Goal: Task Accomplishment & Management: Complete application form

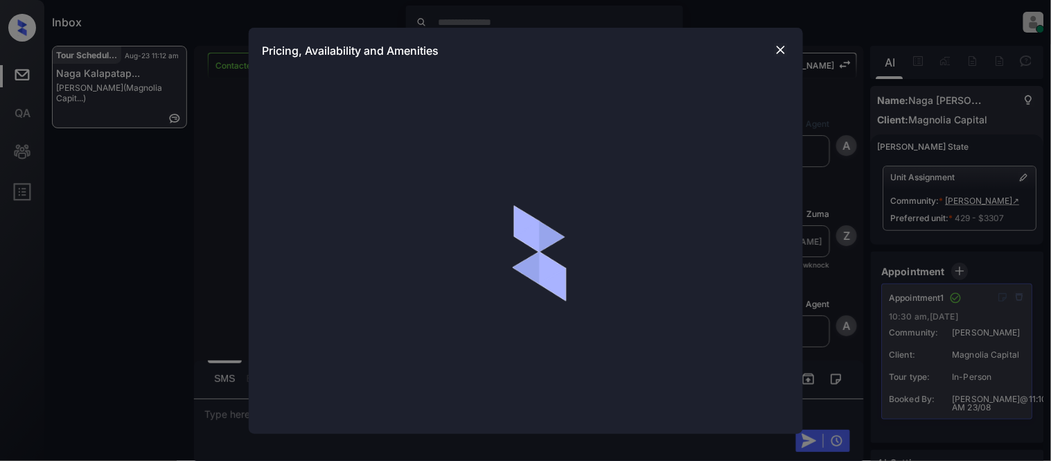
scroll to position [6252, 0]
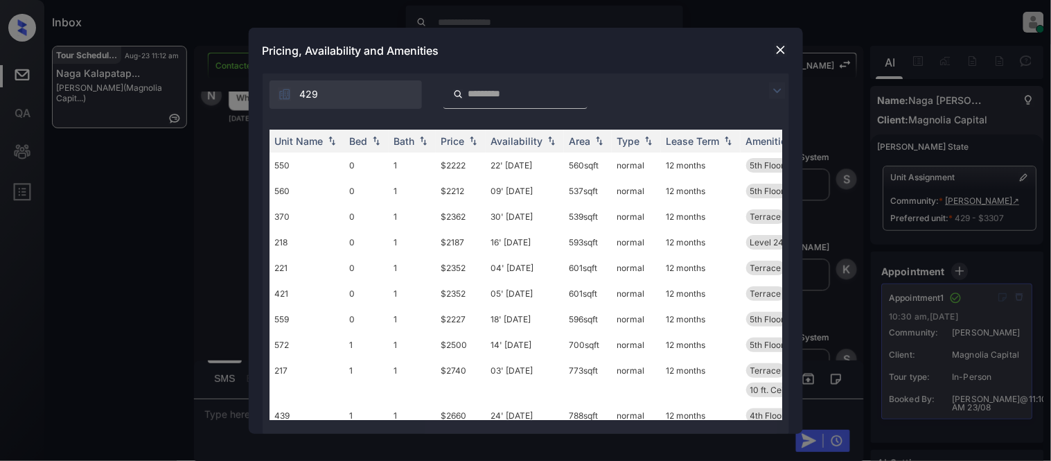
click at [772, 90] on img at bounding box center [777, 90] width 17 height 17
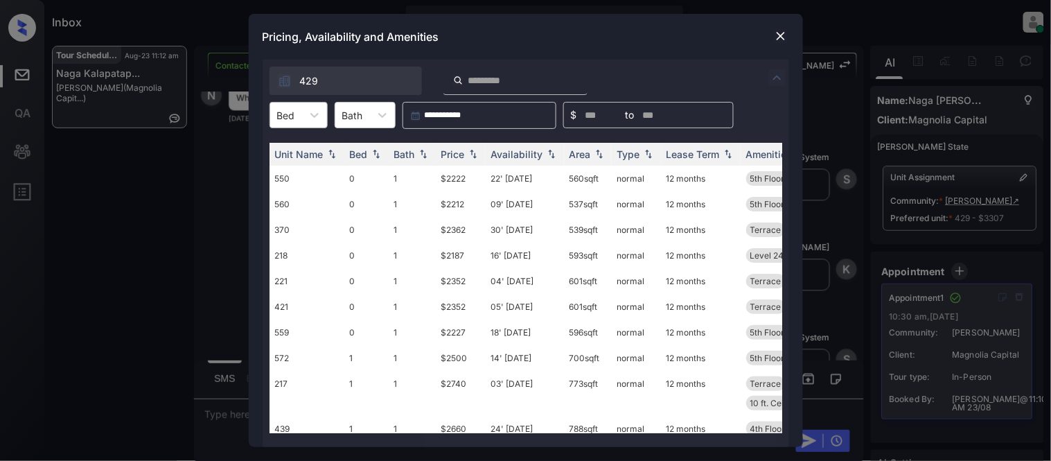
click at [272, 115] on div "Bed" at bounding box center [286, 115] width 32 height 20
click at [279, 196] on div "2" at bounding box center [299, 198] width 58 height 25
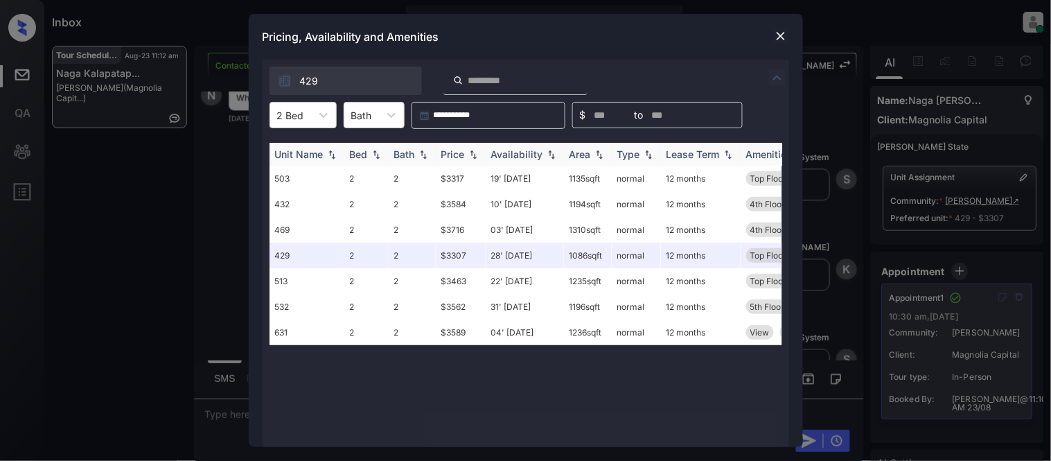
click at [448, 149] on div "Price" at bounding box center [453, 154] width 24 height 12
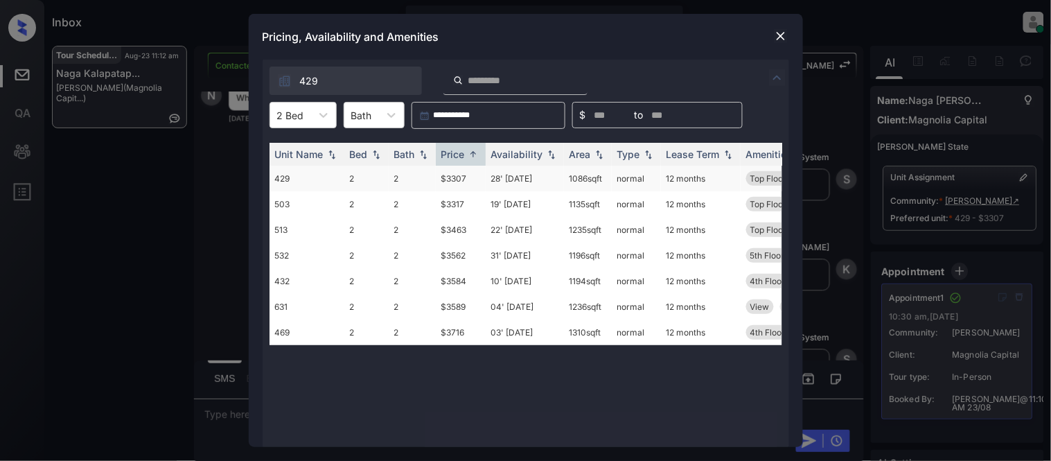
click at [452, 176] on td "$3307" at bounding box center [461, 179] width 50 height 26
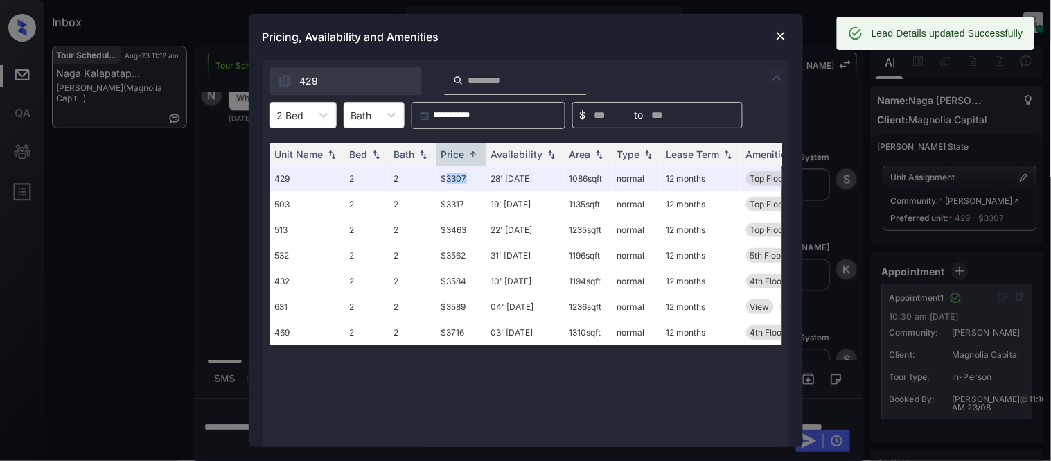
click at [786, 37] on img at bounding box center [781, 36] width 14 height 14
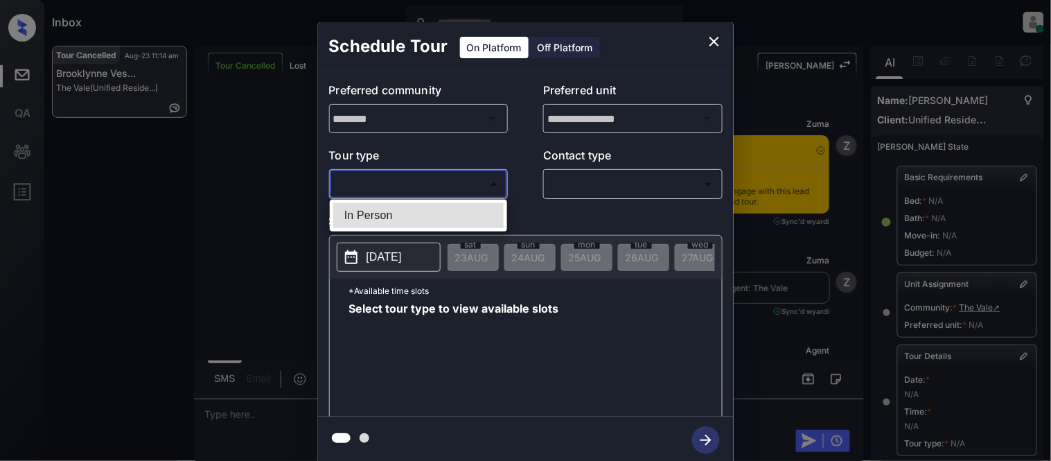
click at [391, 218] on li "In Person" at bounding box center [418, 215] width 170 height 25
type input "********"
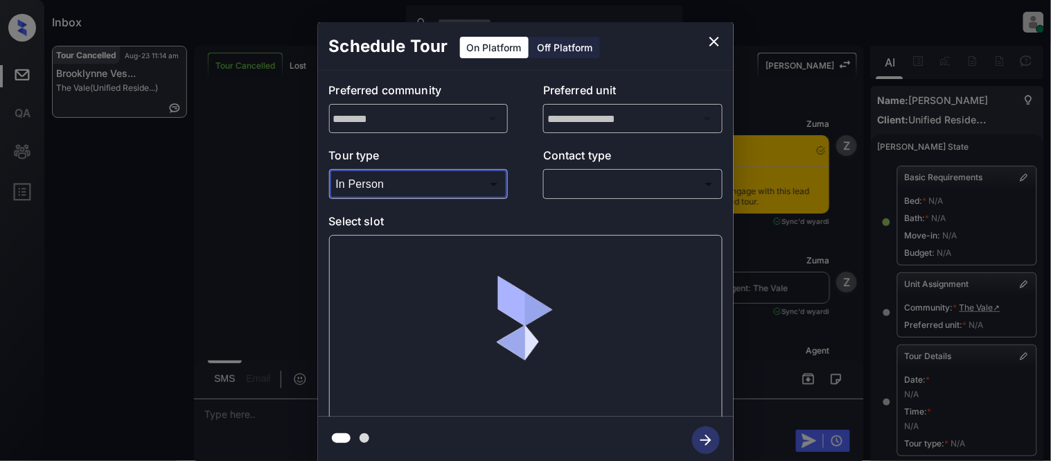
click at [544, 195] on div at bounding box center [525, 230] width 1051 height 461
click at [585, 189] on div at bounding box center [525, 230] width 1051 height 461
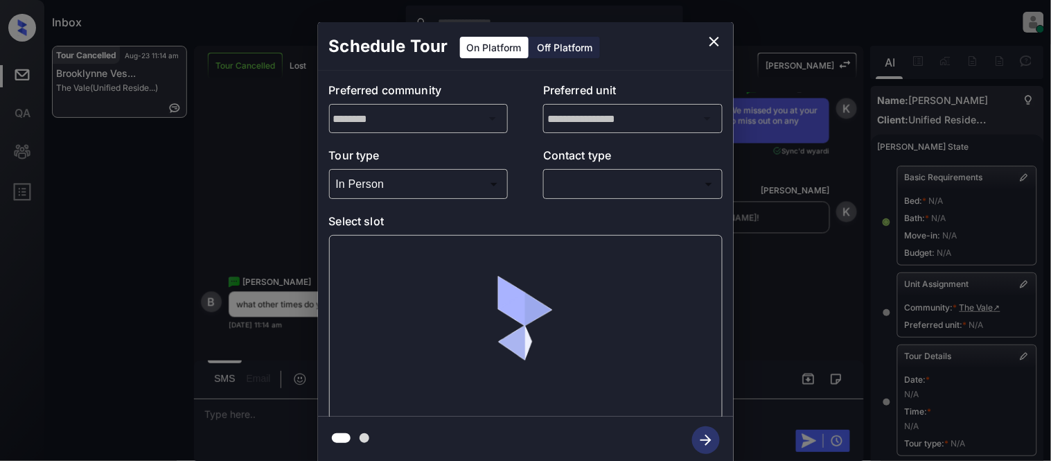
scroll to position [231, 0]
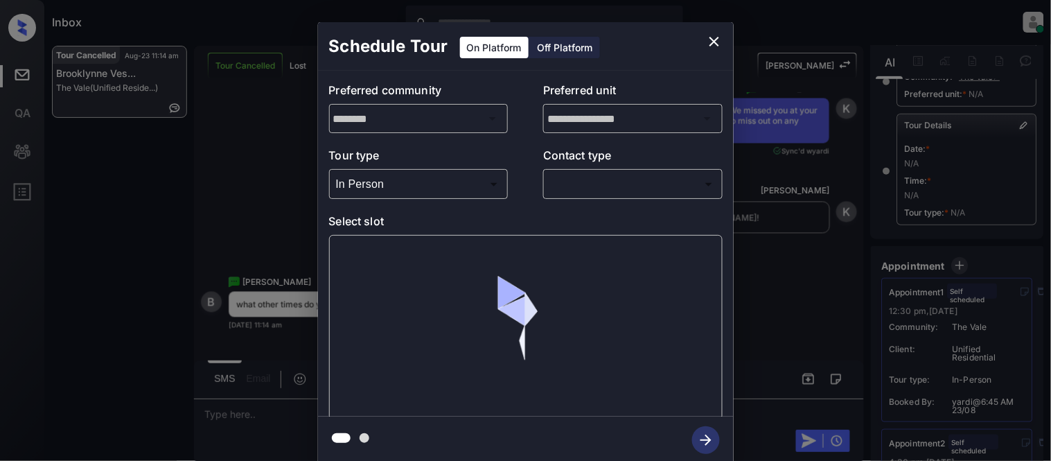
click at [564, 183] on body "Inbox Kristina Cataag Online Set yourself offline Set yourself on break Profile…" at bounding box center [525, 230] width 1051 height 461
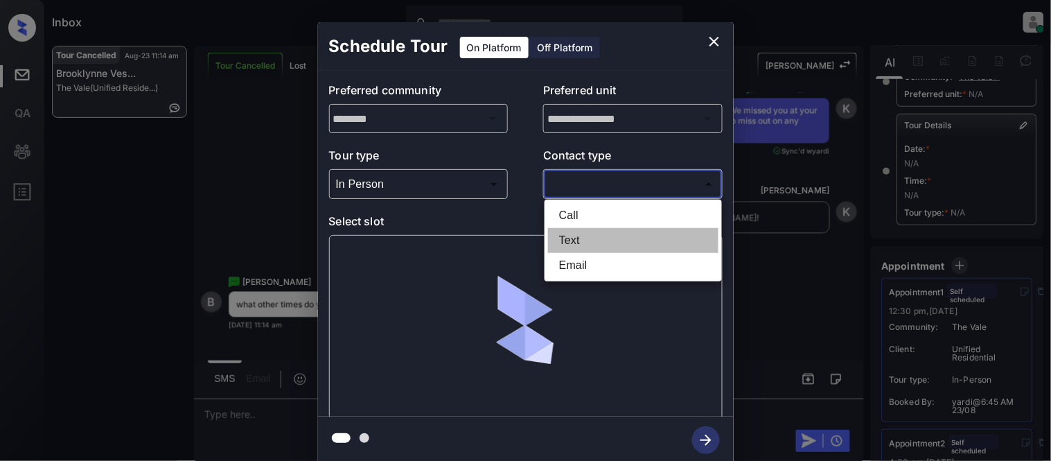
click at [567, 240] on li "Text" at bounding box center [633, 240] width 170 height 25
type input "****"
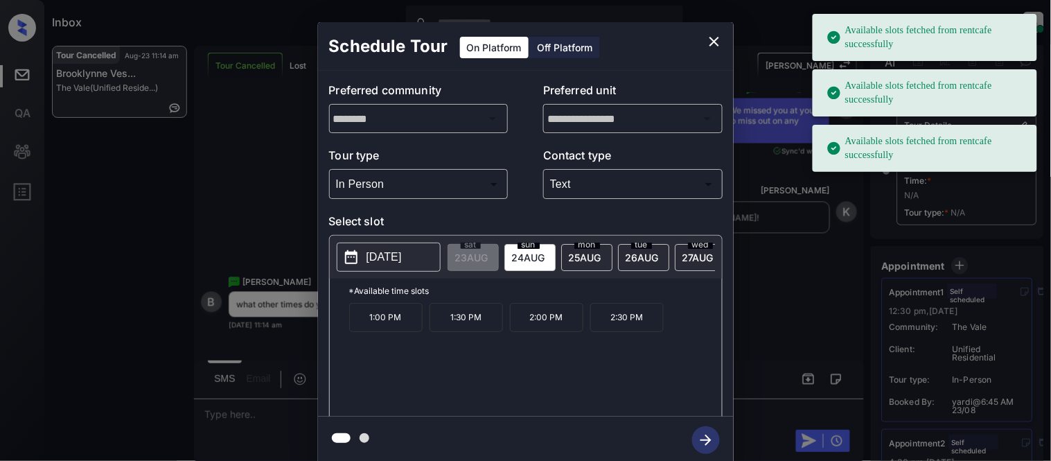
click at [402, 260] on p "[DATE]" at bounding box center [384, 257] width 35 height 17
drag, startPoint x: 363, startPoint y: 333, endPoint x: 421, endPoint y: 335, distance: 58.2
click at [421, 332] on p "1:00 PM" at bounding box center [385, 317] width 73 height 29
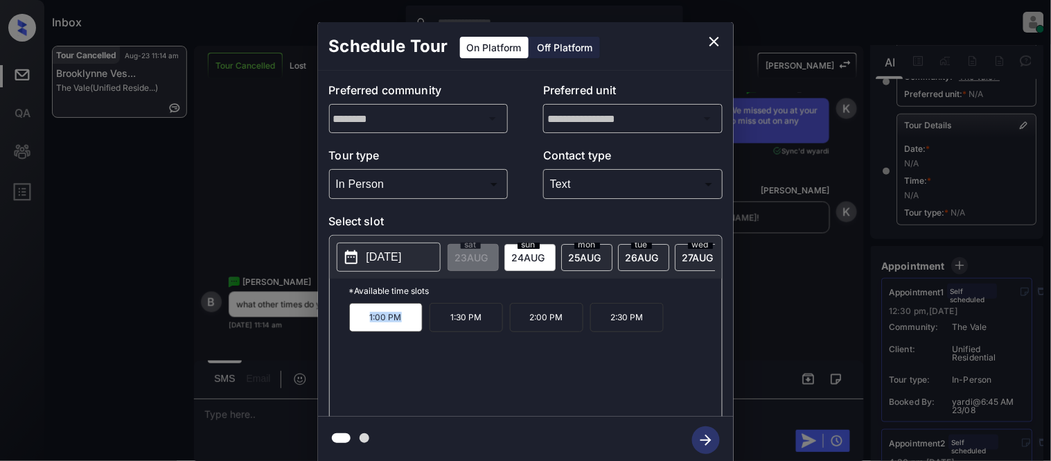
copy p "1:00 PM"
click at [296, 410] on div "**********" at bounding box center [525, 243] width 1051 height 486
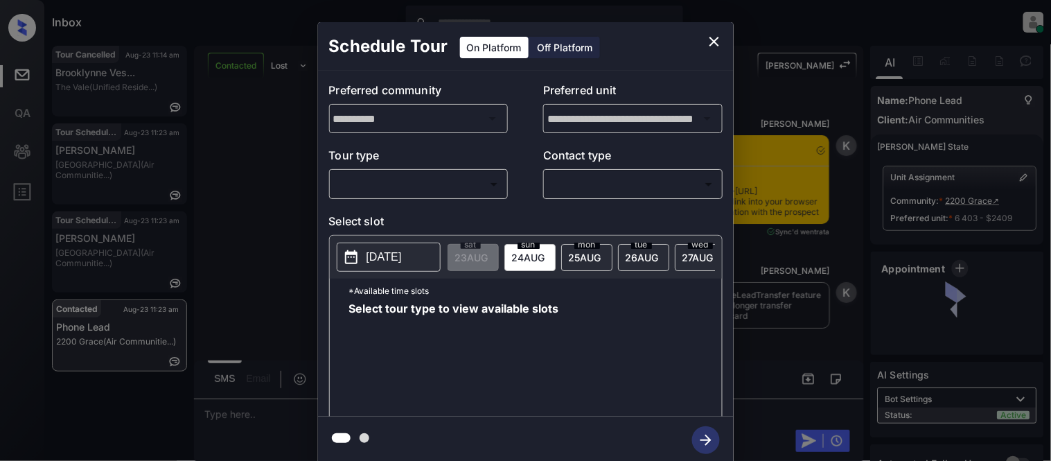
scroll to position [1017, 0]
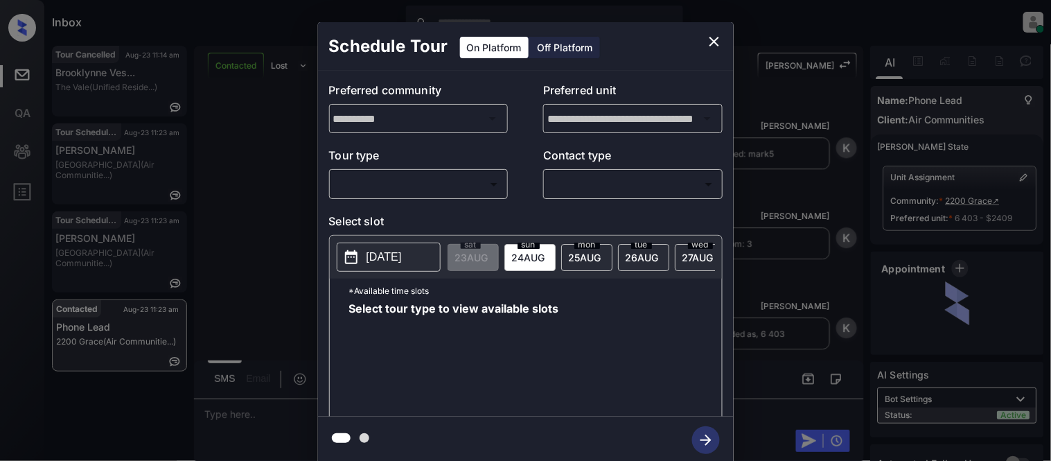
click at [364, 185] on body "Inbox Kristina Cataag Online Set yourself offline Set yourself on break Profile…" at bounding box center [525, 230] width 1051 height 461
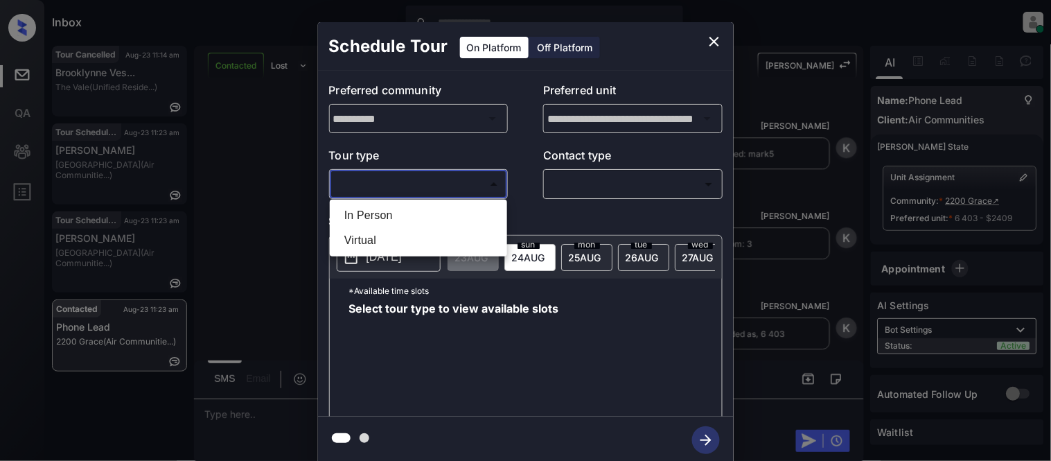
click at [370, 210] on li "In Person" at bounding box center [418, 215] width 170 height 25
type input "********"
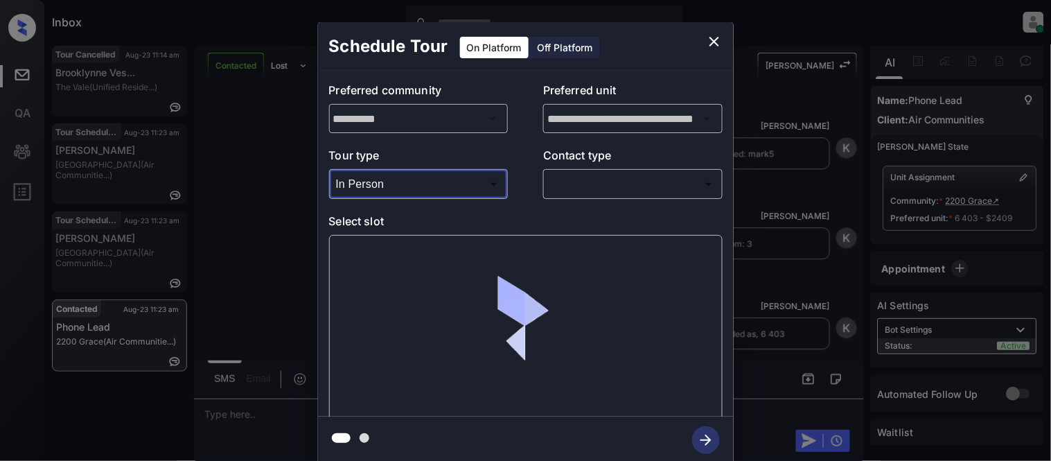
click at [580, 191] on body "Inbox Kristina Cataag Online Set yourself offline Set yourself on break Profile…" at bounding box center [525, 230] width 1051 height 461
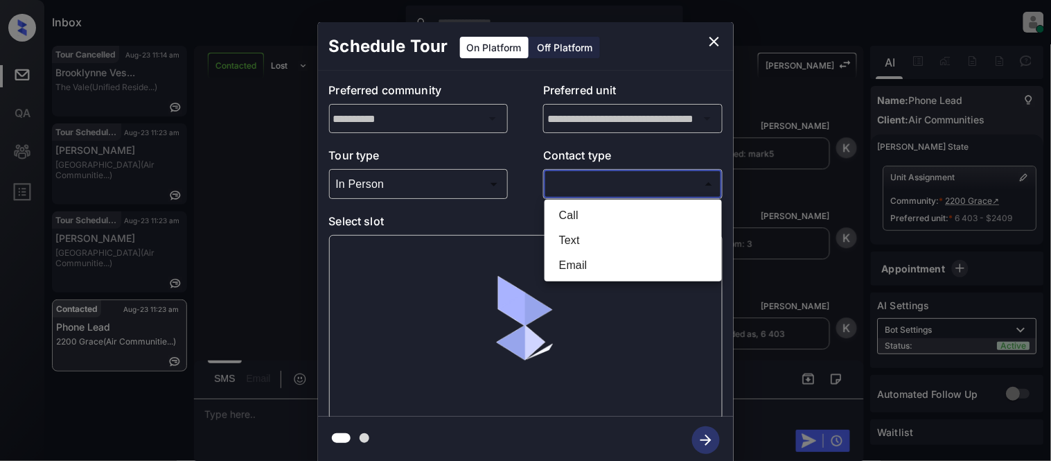
click at [571, 236] on li "Text" at bounding box center [633, 240] width 170 height 25
type input "****"
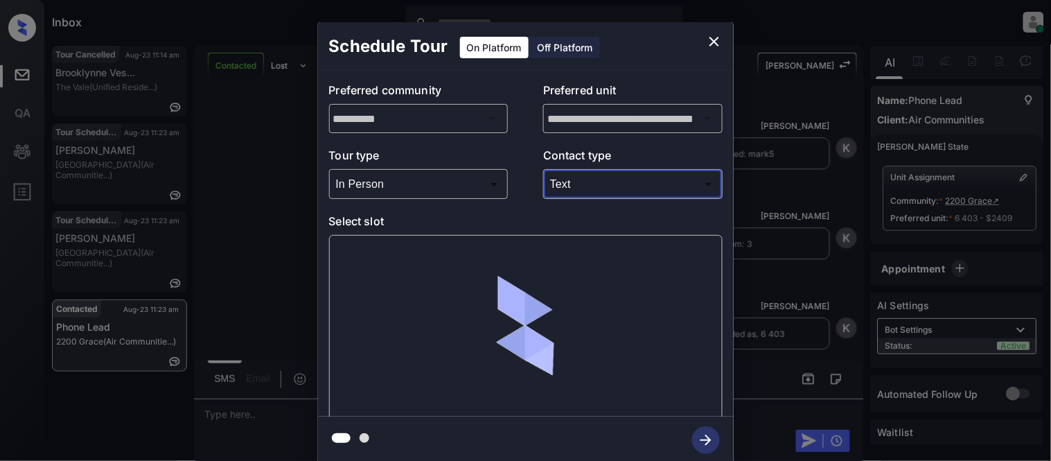
click at [395, 252] on div at bounding box center [526, 327] width 394 height 185
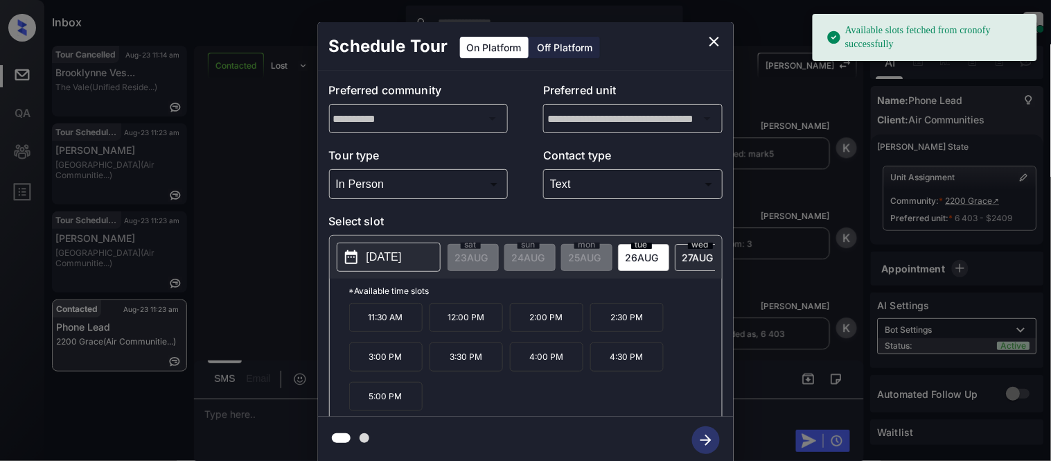
click at [393, 249] on p "[DATE]" at bounding box center [384, 257] width 35 height 17
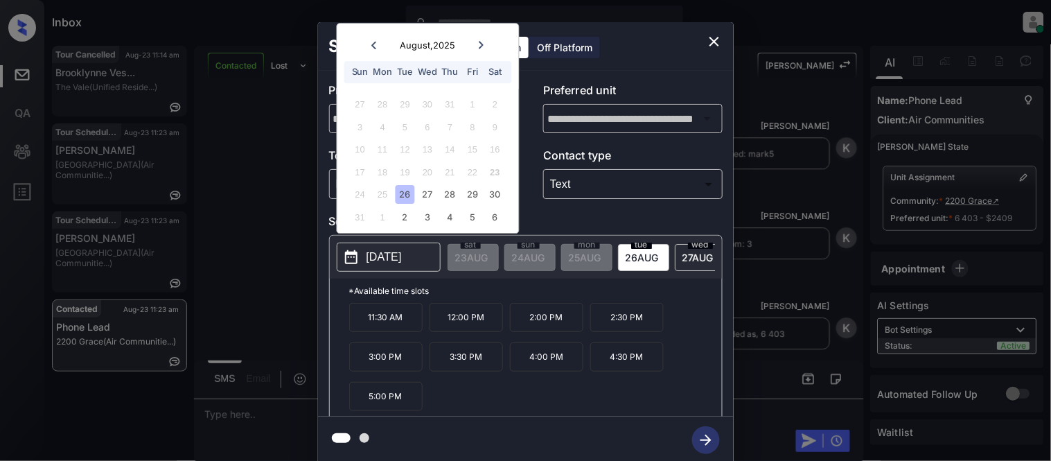
click at [403, 195] on div "26" at bounding box center [405, 195] width 19 height 19
click at [380, 403] on p "5:00 PM" at bounding box center [385, 396] width 73 height 29
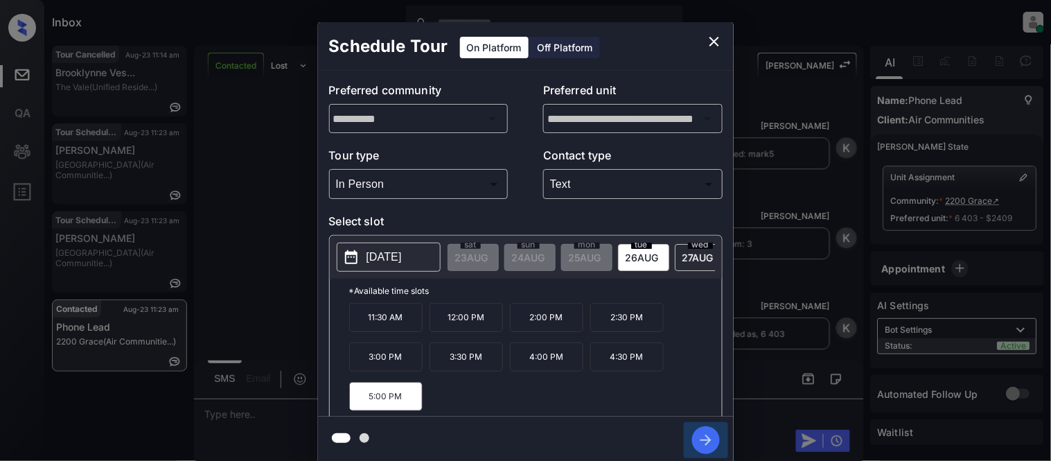
click at [707, 439] on icon "button" at bounding box center [706, 440] width 28 height 28
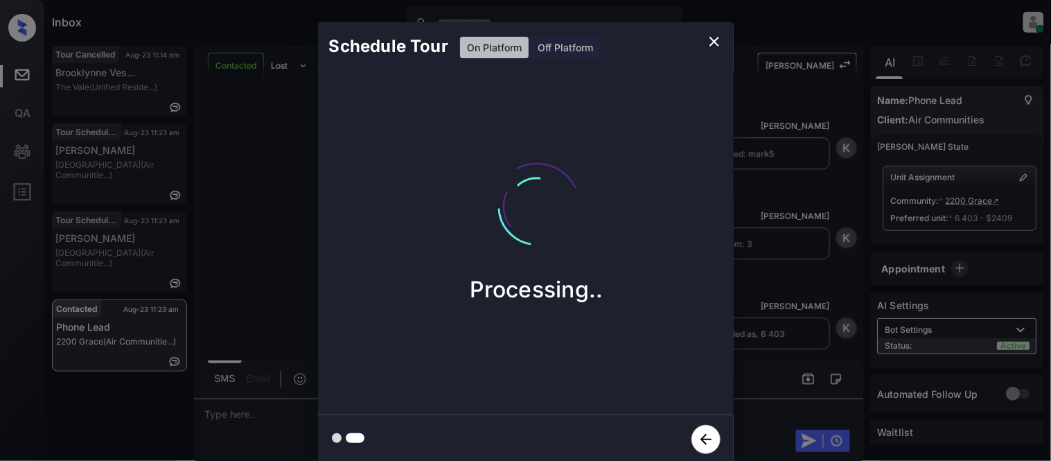
click at [298, 419] on div "Schedule Tour On Platform Off Platform Processing.." at bounding box center [525, 243] width 1051 height 486
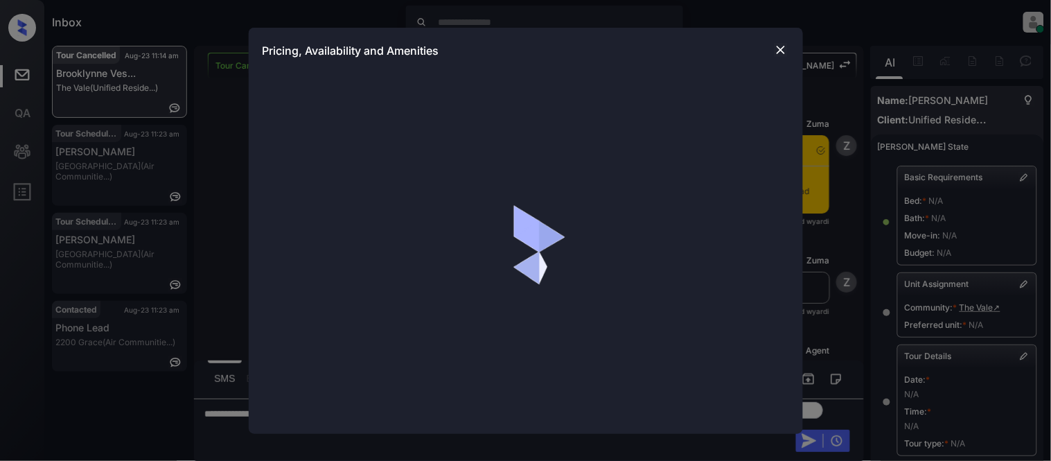
scroll to position [1369, 0]
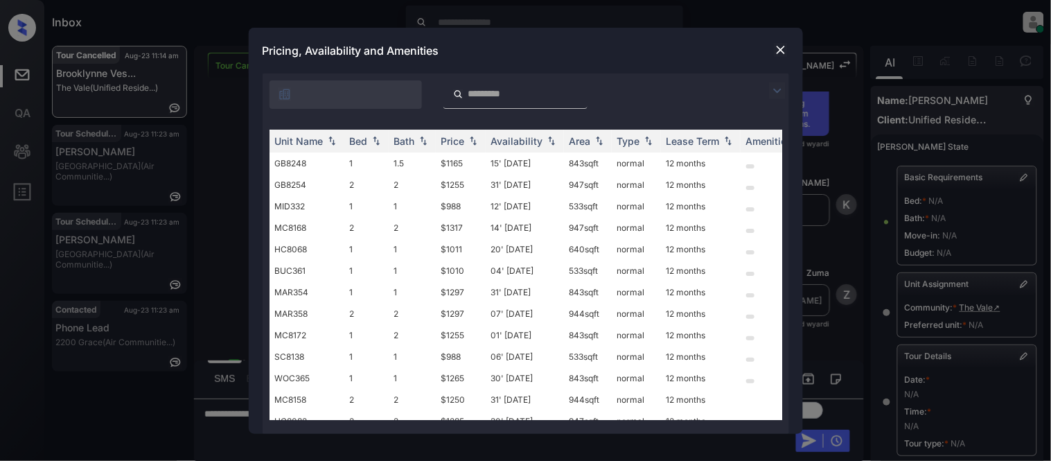
click at [778, 88] on img at bounding box center [777, 90] width 17 height 17
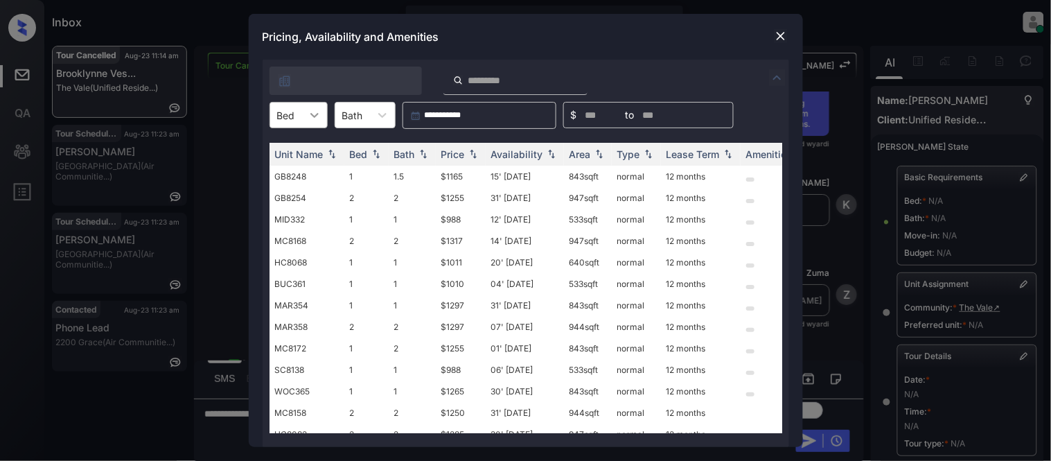
click at [308, 121] on icon at bounding box center [315, 115] width 14 height 14
click at [297, 152] on div "1" at bounding box center [299, 148] width 58 height 25
click at [466, 158] on img at bounding box center [473, 155] width 14 height 10
click at [466, 158] on img at bounding box center [473, 154] width 14 height 10
click at [462, 173] on td "$988" at bounding box center [461, 176] width 50 height 21
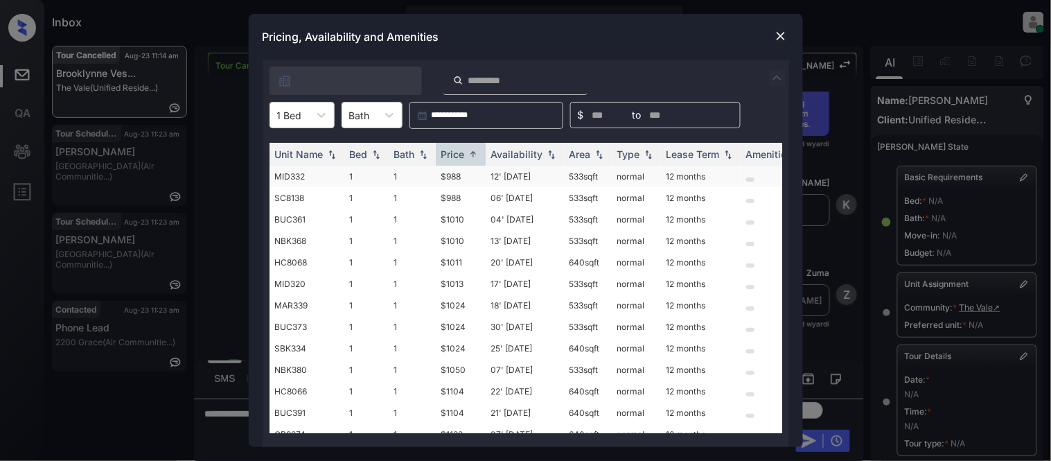
click at [462, 173] on td "$988" at bounding box center [461, 176] width 50 height 21
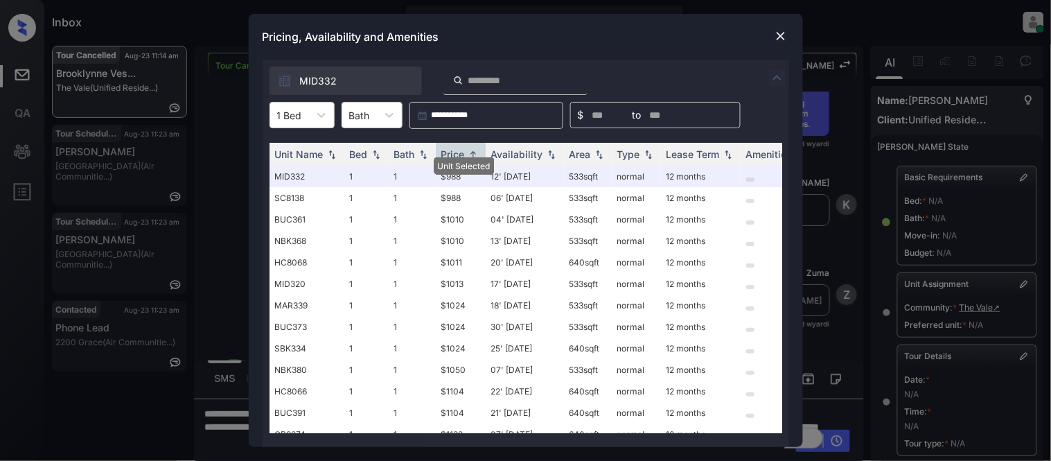
click at [779, 39] on img at bounding box center [781, 36] width 14 height 14
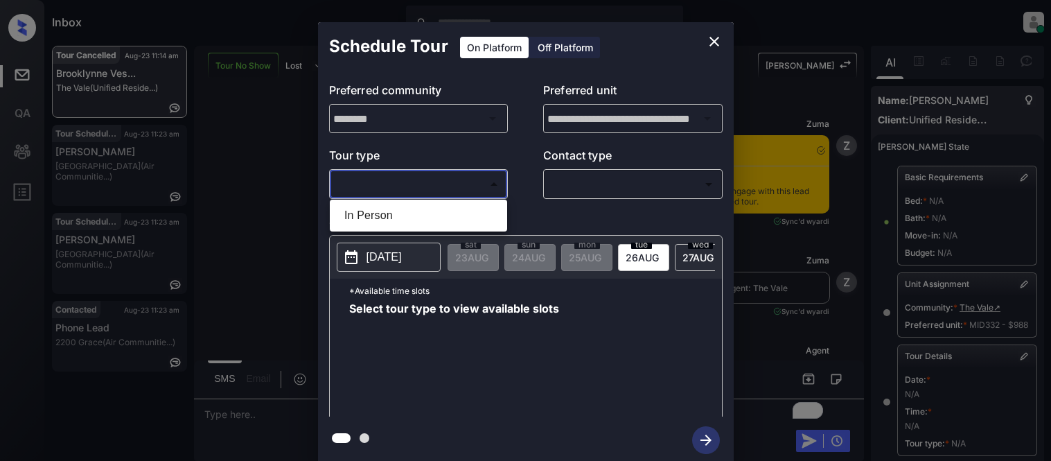
click at [362, 191] on div at bounding box center [525, 230] width 1051 height 461
click at [364, 203] on li "In Person" at bounding box center [418, 215] width 170 height 25
type input "********"
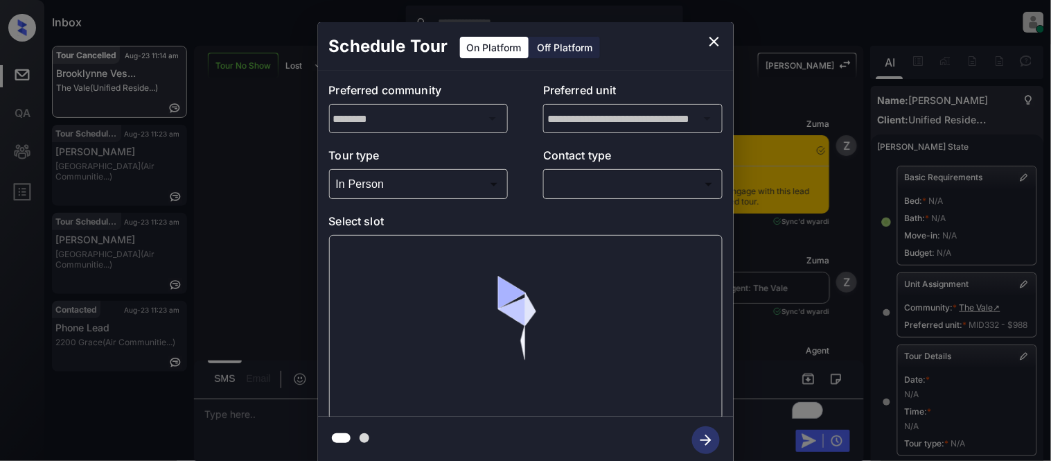
scroll to position [231, 0]
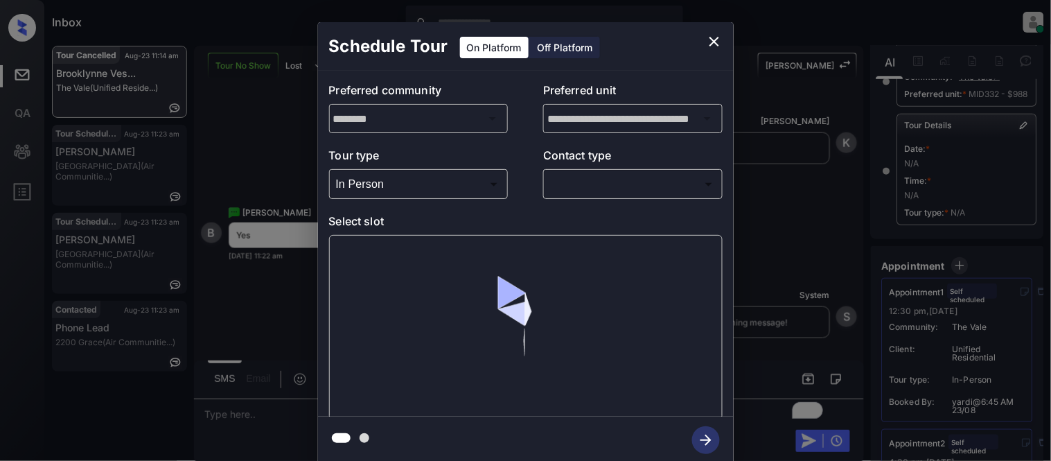
click at [597, 191] on body "Inbox [PERSON_NAME] Cataag Online Set yourself offline Set yourself on break Pr…" at bounding box center [525, 230] width 1051 height 461
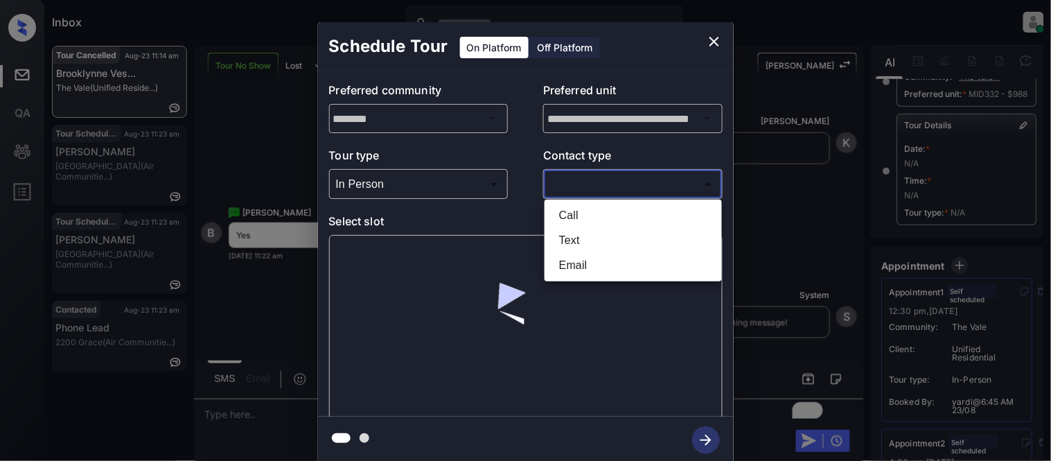
click at [583, 227] on li "Call" at bounding box center [633, 215] width 170 height 25
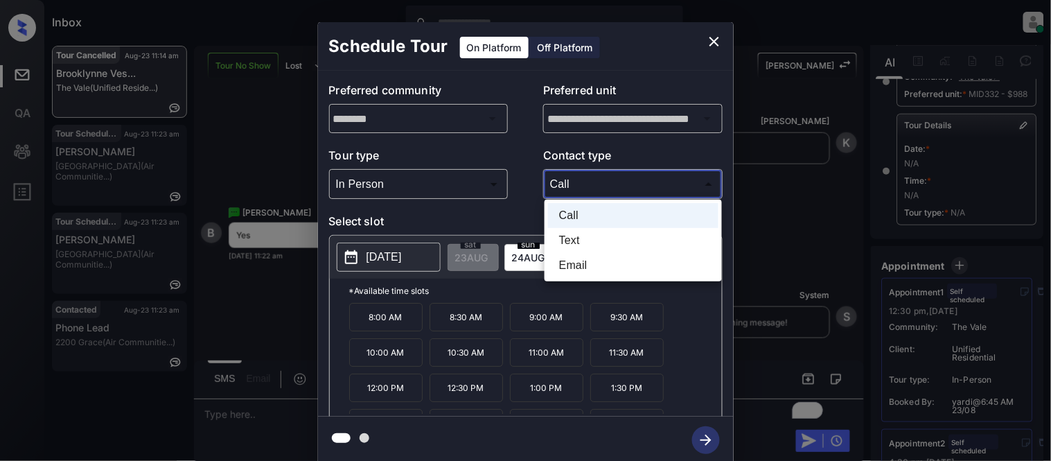
click at [569, 194] on body "Inbox [PERSON_NAME] Cataag Online Set yourself offline Set yourself on break Pr…" at bounding box center [525, 230] width 1051 height 461
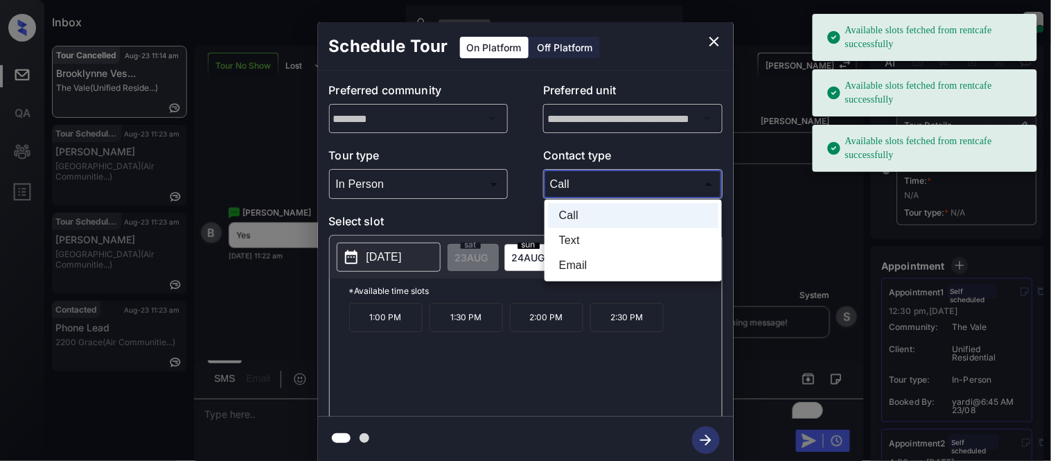
click at [569, 254] on li "Email" at bounding box center [633, 265] width 170 height 25
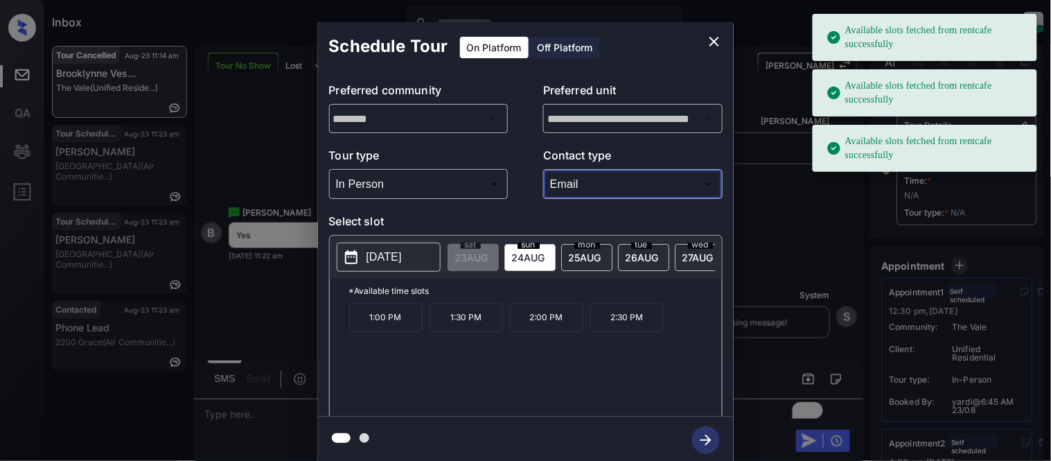
click at [569, 187] on body "Available slots fetched from rentcafe successfully Available slots fetched from…" at bounding box center [525, 230] width 1051 height 461
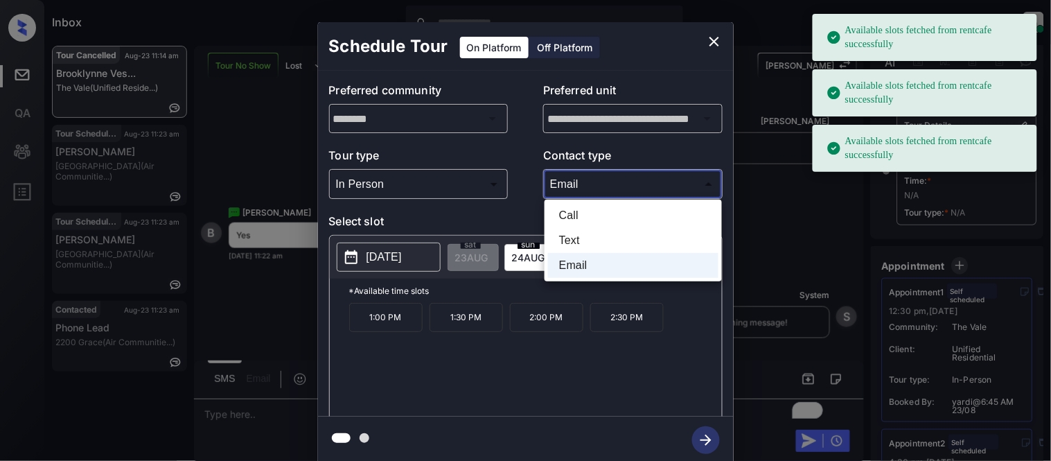
click at [569, 243] on li "Text" at bounding box center [633, 240] width 170 height 25
type input "****"
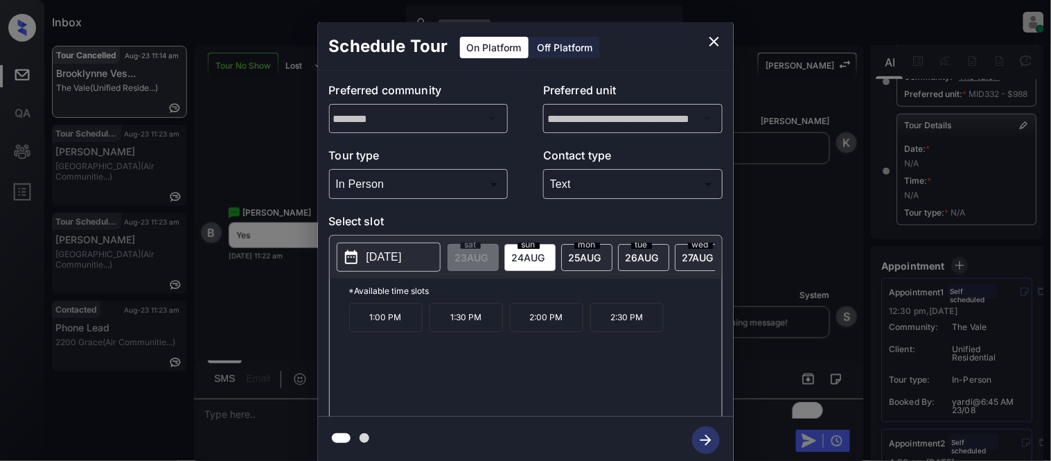
click at [398, 321] on p "1:00 PM" at bounding box center [385, 317] width 73 height 29
click at [703, 440] on icon "button" at bounding box center [705, 439] width 11 height 11
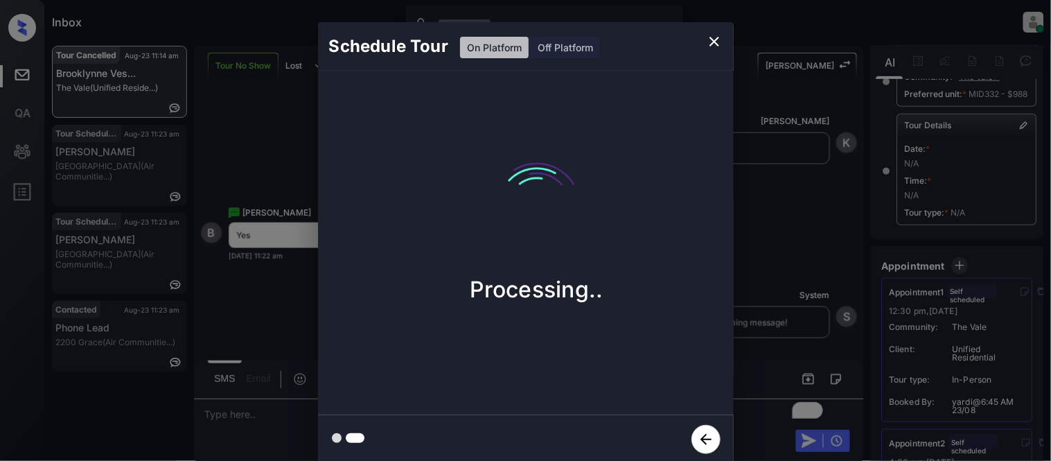
click at [794, 310] on div "Schedule Tour On Platform Off Platform Processing.." at bounding box center [525, 243] width 1051 height 486
